Goal: Task Accomplishment & Management: Use online tool/utility

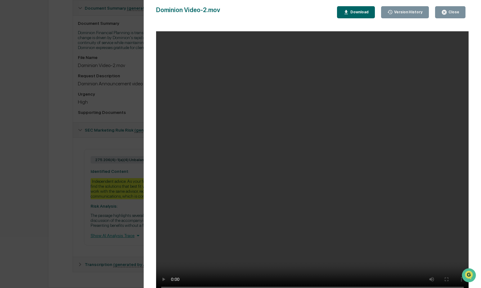
click at [448, 11] on div "Close" at bounding box center [454, 12] width 12 height 4
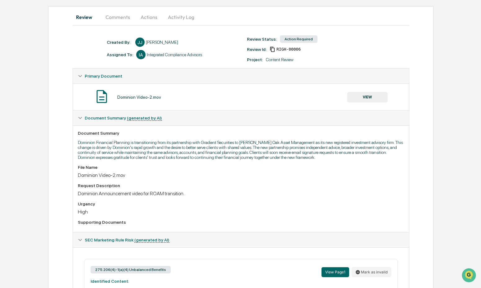
scroll to position [176, 0]
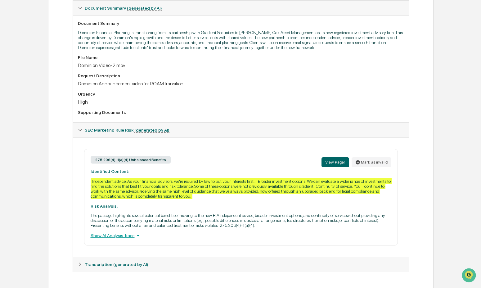
click at [97, 268] on div "Transcription (generated by AI)" at bounding box center [241, 264] width 336 height 15
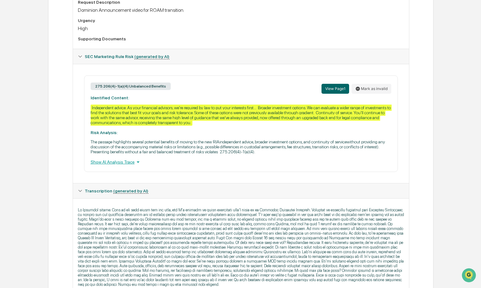
scroll to position [289, 0]
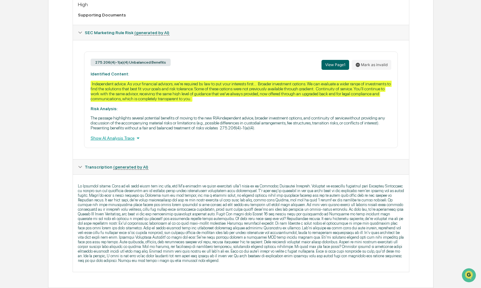
click at [121, 228] on p at bounding box center [241, 223] width 326 height 79
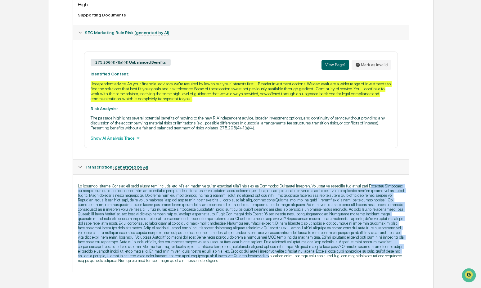
drag, startPoint x: 281, startPoint y: 256, endPoint x: 80, endPoint y: 178, distance: 215.3
click at [80, 184] on p at bounding box center [241, 223] width 326 height 79
click at [224, 239] on p at bounding box center [241, 223] width 326 height 79
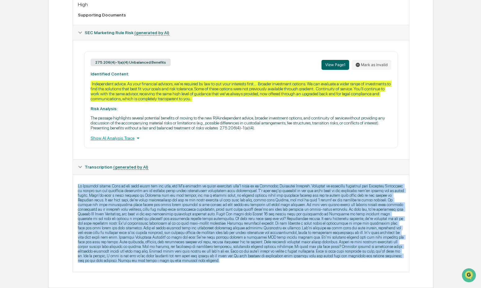
drag, startPoint x: 236, startPoint y: 258, endPoint x: 66, endPoint y: 170, distance: 192.0
click at [66, 170] on div "Review Comments Actions Activity Log Created By: ‎ ‎ [PERSON_NAME] [PERSON_NAME…" at bounding box center [241, 44] width 386 height 490
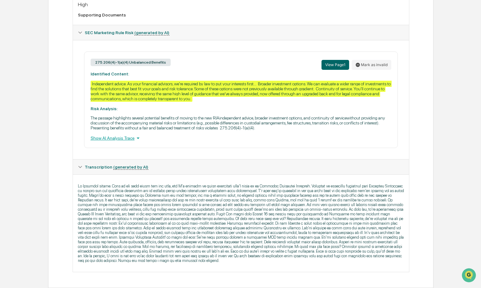
click at [271, 116] on p "The passage highlights several potential benefits of moving to the new RIAindep…" at bounding box center [241, 123] width 301 height 15
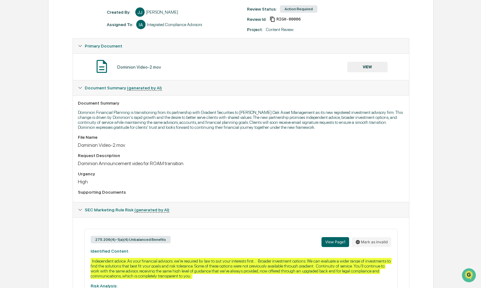
click at [355, 69] on button "VIEW" at bounding box center [368, 67] width 40 height 11
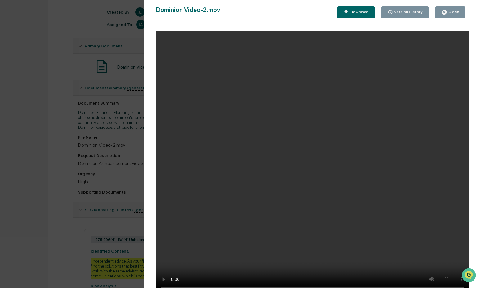
click at [460, 11] on button "Close" at bounding box center [450, 12] width 30 height 12
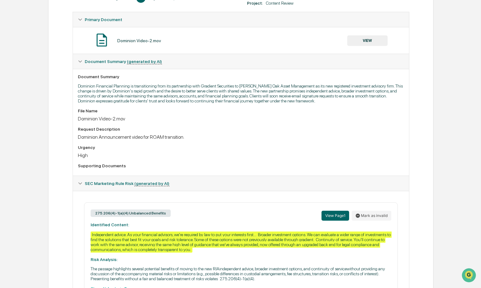
scroll to position [0, 0]
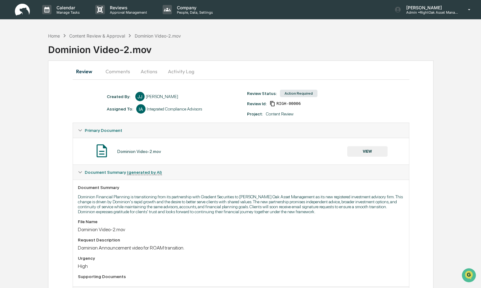
click at [123, 75] on button "Comments" at bounding box center [118, 71] width 34 height 15
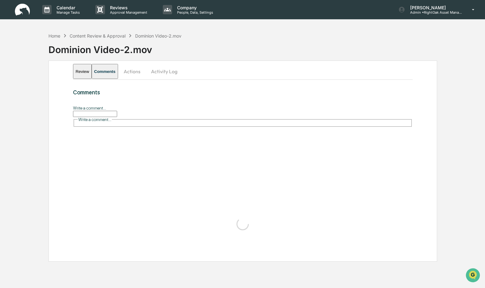
click at [117, 111] on input "Write a comment..." at bounding box center [95, 114] width 44 height 6
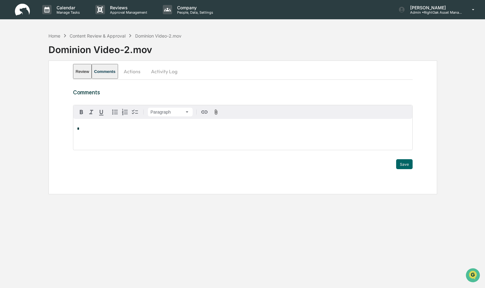
click at [80, 73] on button "Review" at bounding box center [82, 71] width 19 height 15
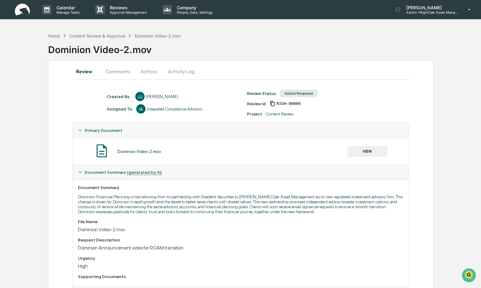
click at [118, 74] on button "Comments" at bounding box center [118, 71] width 34 height 15
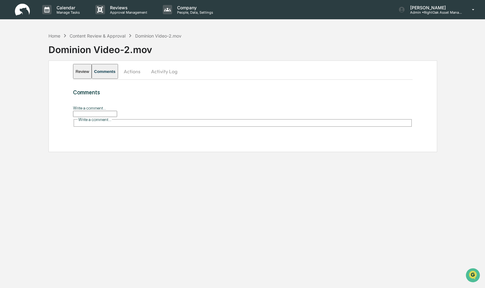
click at [102, 115] on input "Write a comment..." at bounding box center [95, 114] width 44 height 6
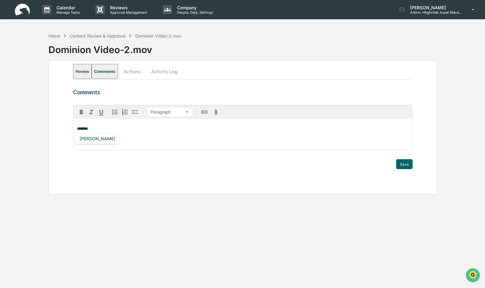
click at [95, 141] on div "[PERSON_NAME]" at bounding box center [97, 139] width 41 height 8
click at [93, 139] on div "[PERSON_NAME]" at bounding box center [97, 139] width 41 height 8
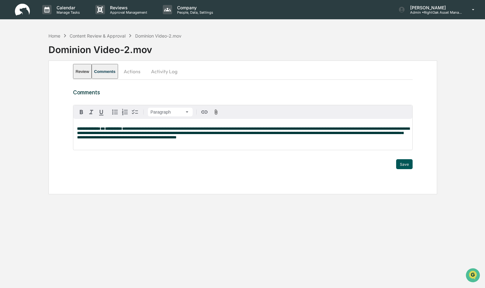
click at [404, 163] on button "Save" at bounding box center [404, 164] width 16 height 10
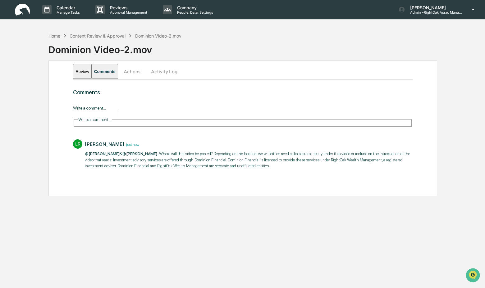
click at [146, 67] on button "Actions" at bounding box center [132, 71] width 28 height 15
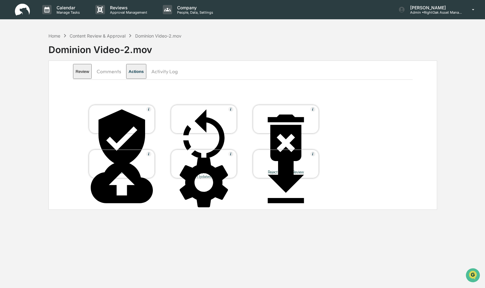
click at [187, 110] on div at bounding box center [204, 138] width 62 height 63
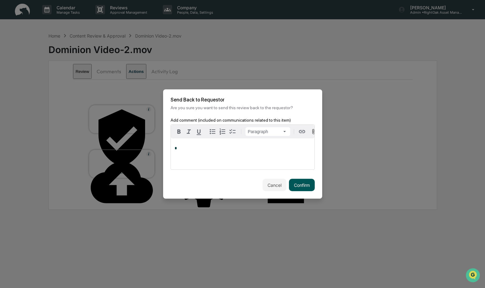
click at [301, 187] on button "Confirm" at bounding box center [302, 185] width 26 height 12
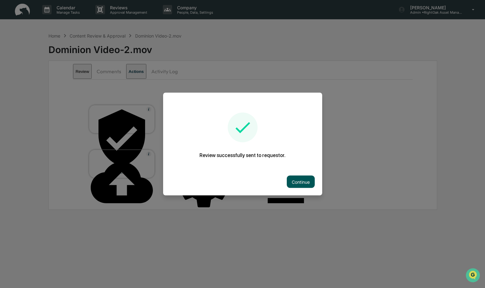
click at [291, 180] on button "Continue" at bounding box center [301, 182] width 28 height 12
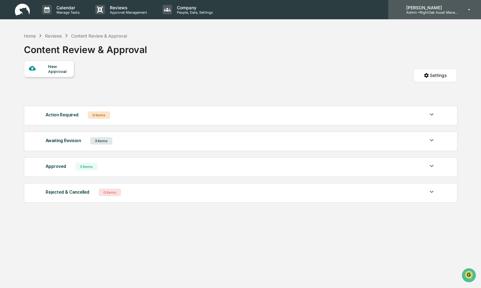
click at [431, 11] on p "Admin • RightOak Asset Management, LLC" at bounding box center [431, 12] width 58 height 4
